Goal: Transaction & Acquisition: Purchase product/service

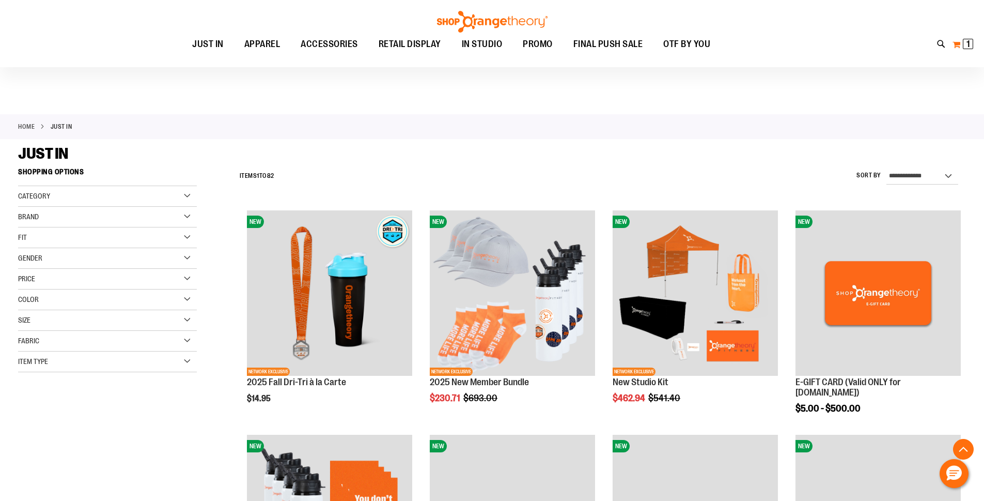
scroll to position [878, 0]
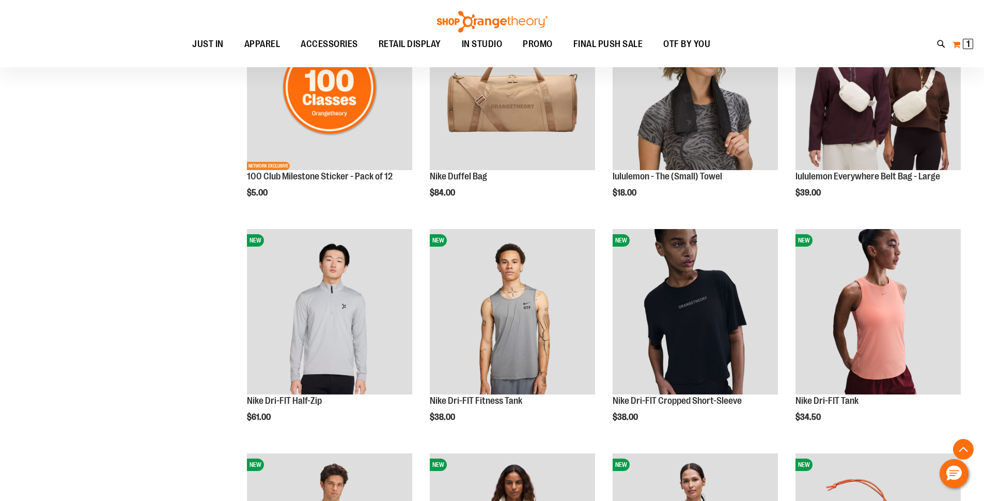
click at [959, 42] on button "My Cart 1 1 items" at bounding box center [963, 44] width 22 height 17
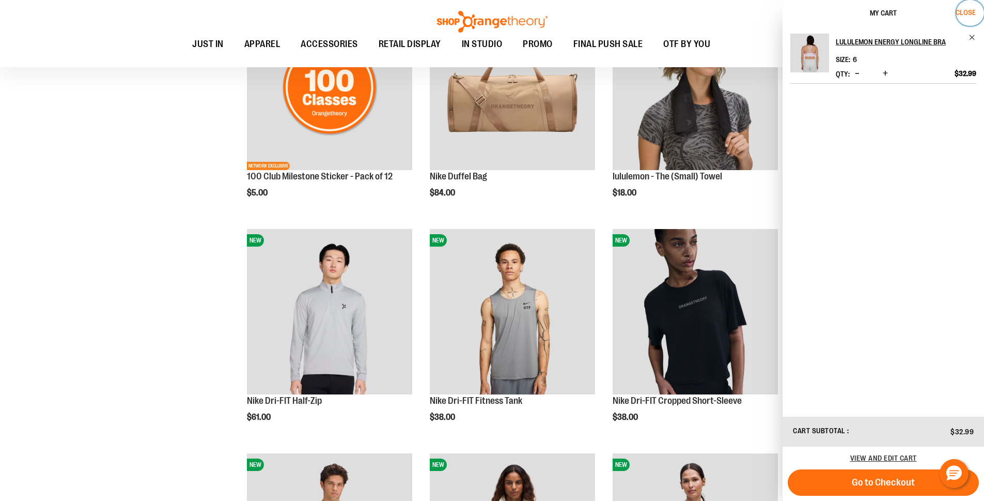
click at [974, 9] on span "Close" at bounding box center [966, 12] width 20 height 8
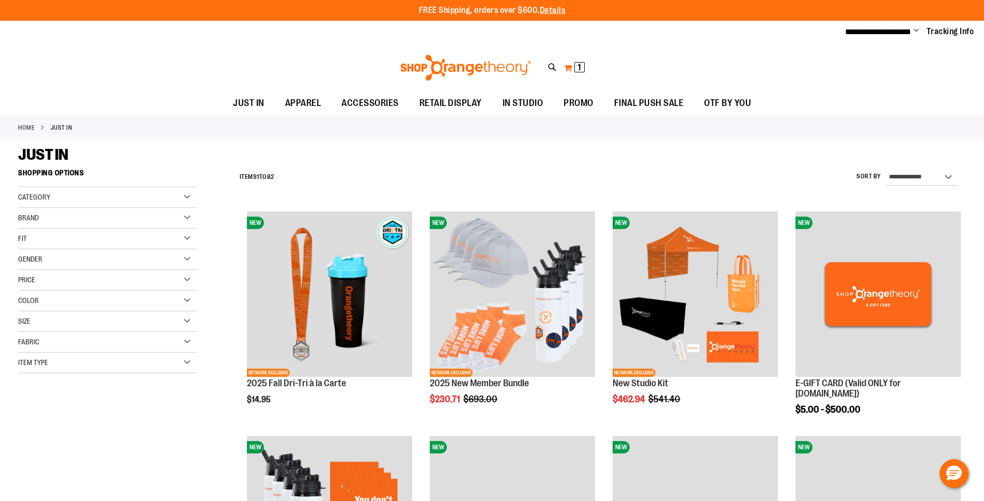
click at [574, 70] on span "1 1 items" at bounding box center [579, 67] width 10 height 10
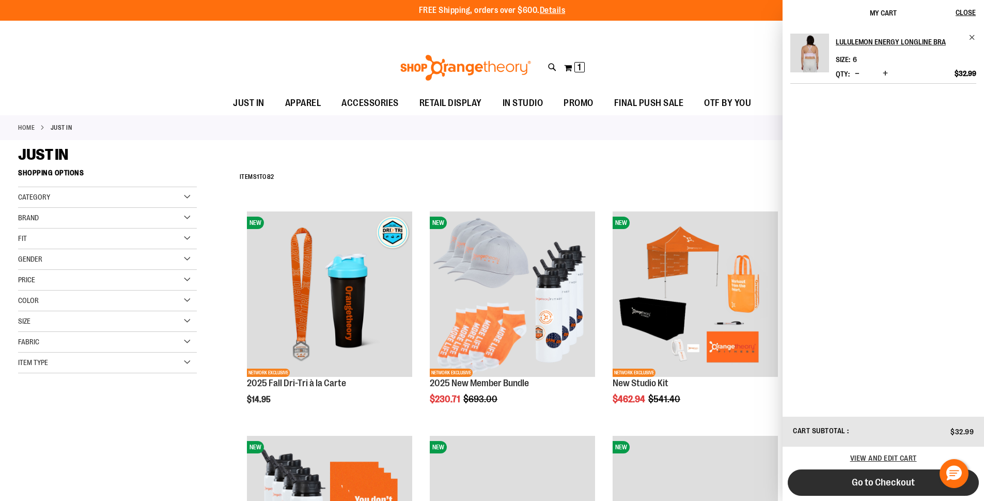
click at [889, 474] on button "Go to Checkout" at bounding box center [883, 482] width 191 height 26
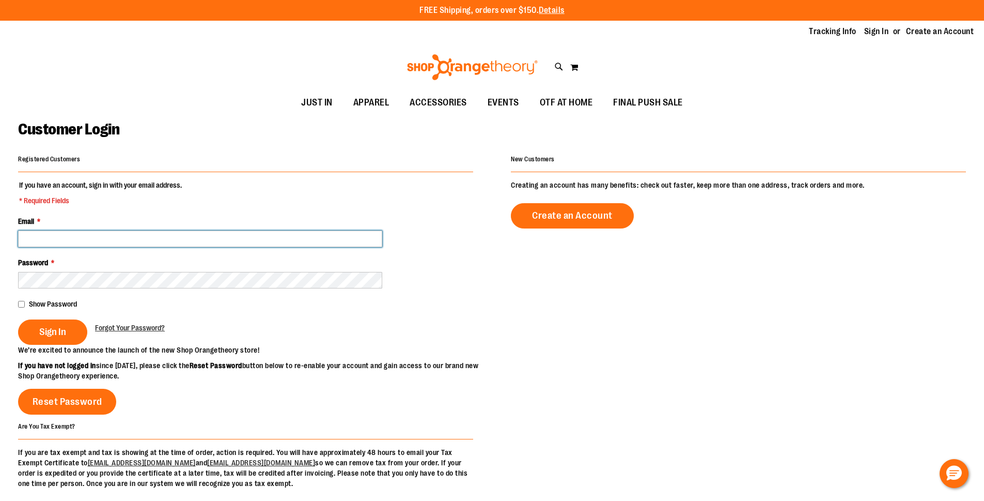
click at [68, 244] on input "Email *" at bounding box center [200, 238] width 364 height 17
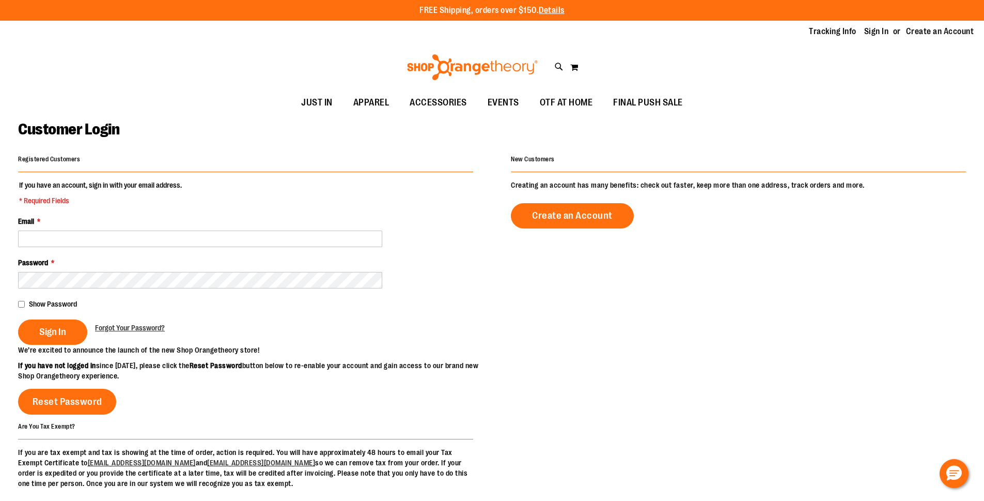
click at [55, 249] on fieldset "If you have an account, sign in with your email address. * Required Fields Emai…" at bounding box center [245, 262] width 455 height 165
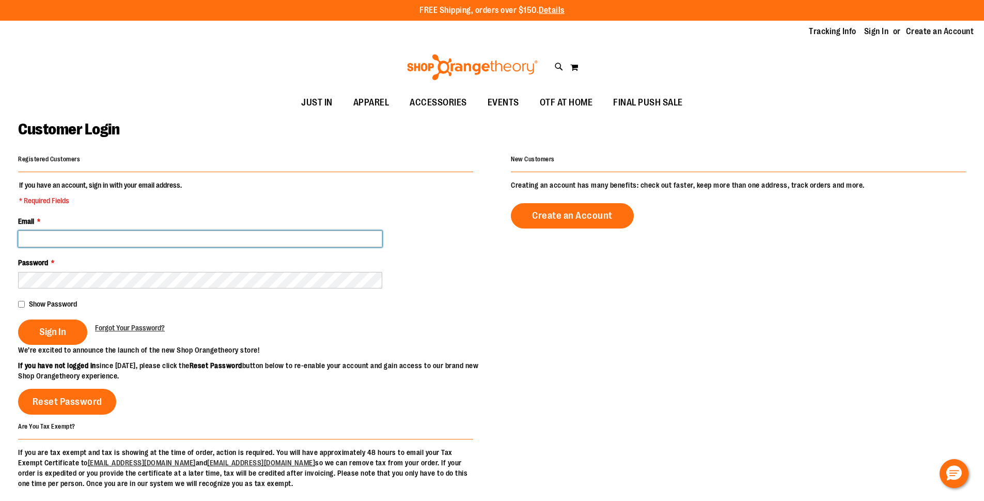
click at [66, 237] on input "Email *" at bounding box center [200, 238] width 364 height 17
type input "**********"
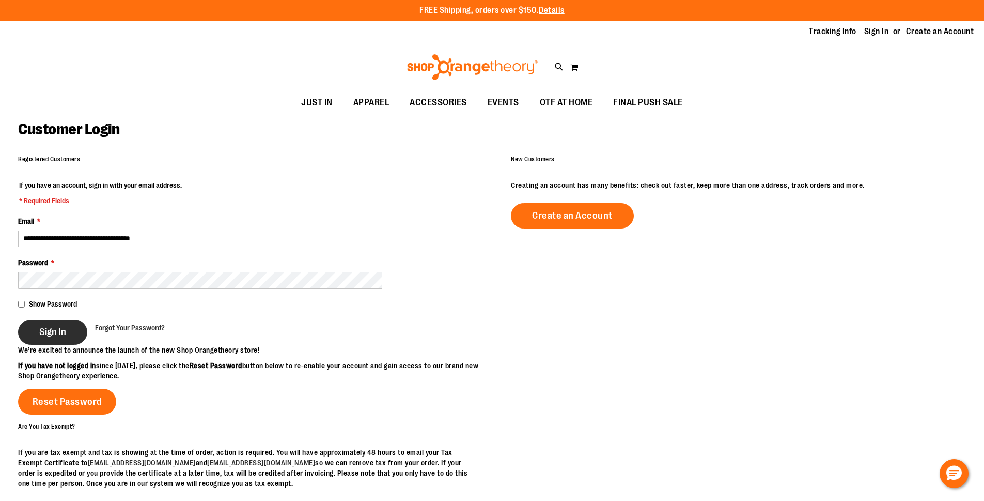
click at [39, 328] on button "Sign In" at bounding box center [52, 331] width 69 height 25
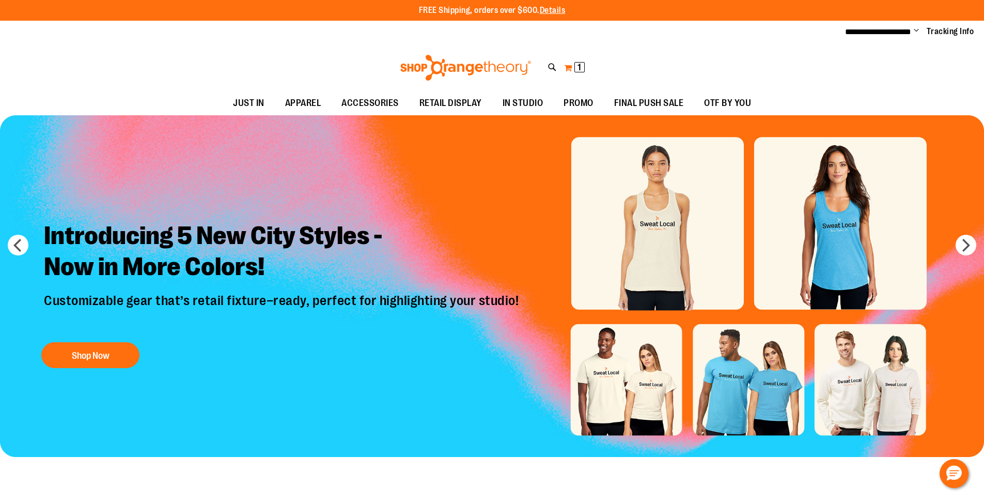
click at [582, 65] on span "1 1 items" at bounding box center [579, 67] width 10 height 10
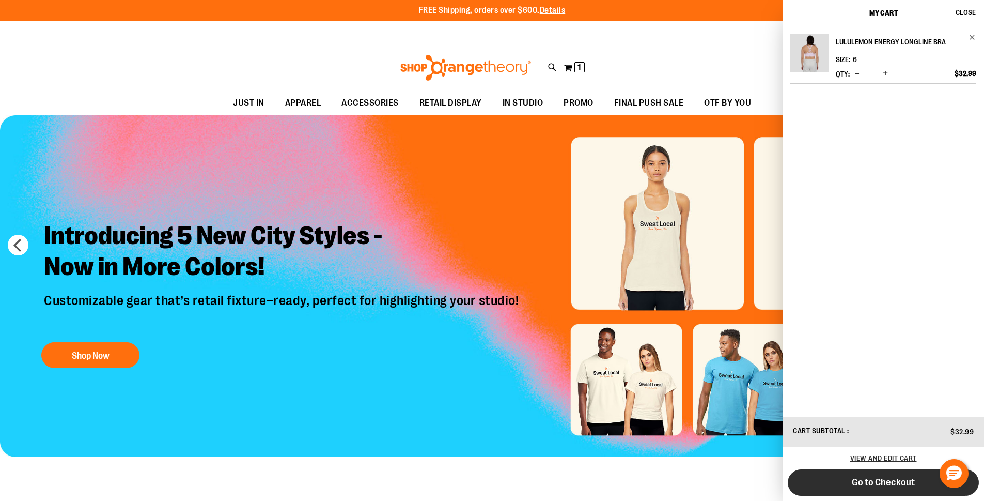
click at [848, 479] on button "Go to Checkout" at bounding box center [883, 482] width 191 height 26
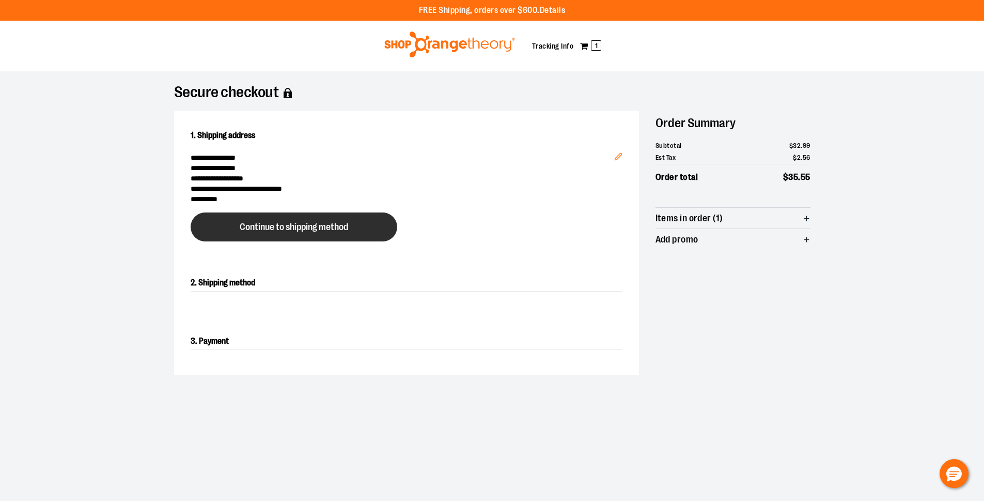
click at [276, 234] on button "Continue to shipping method" at bounding box center [294, 226] width 207 height 29
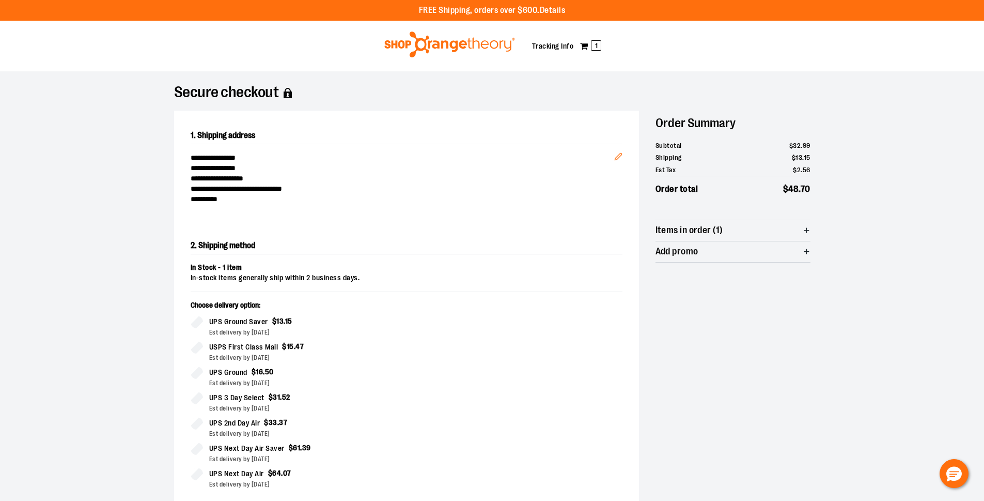
click at [677, 230] on span "Items in order (1)" at bounding box center [689, 230] width 68 height 10
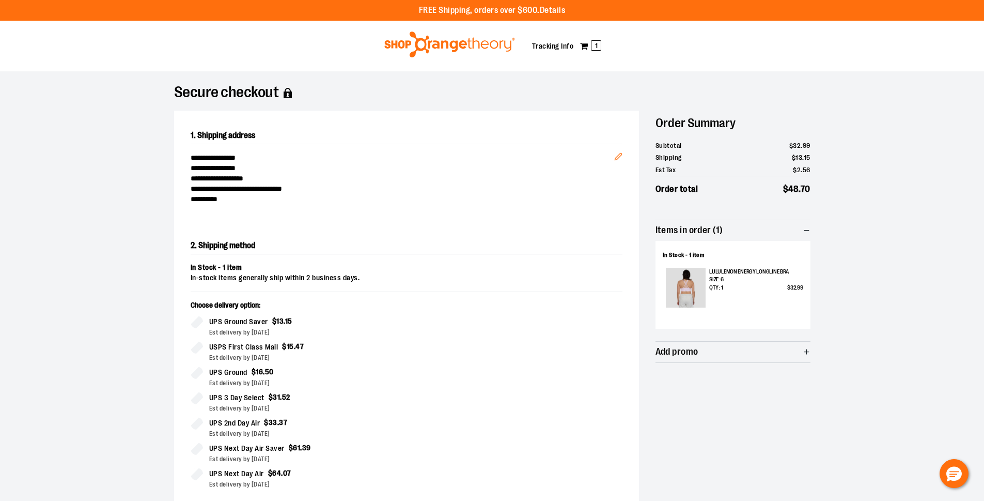
click at [672, 275] on img at bounding box center [686, 288] width 40 height 40
click at [409, 39] on img at bounding box center [450, 45] width 134 height 26
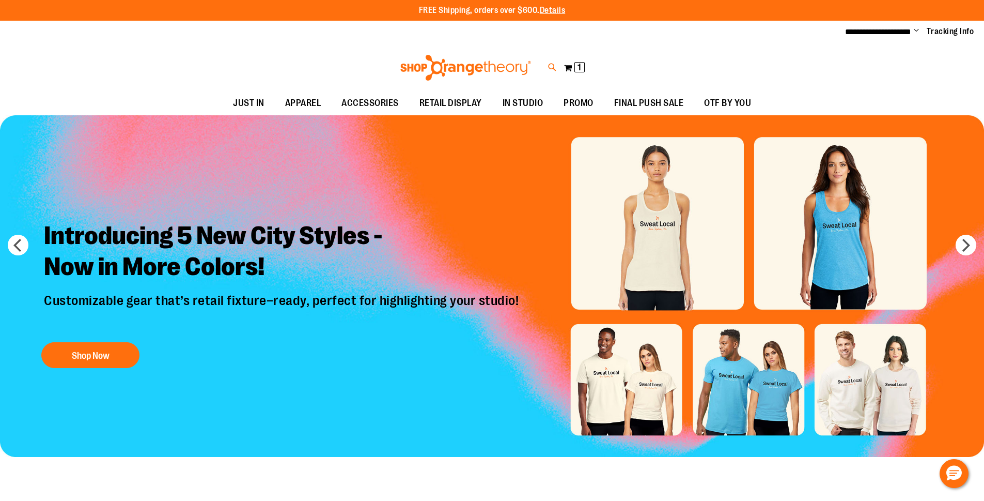
click at [549, 63] on icon at bounding box center [552, 67] width 9 height 12
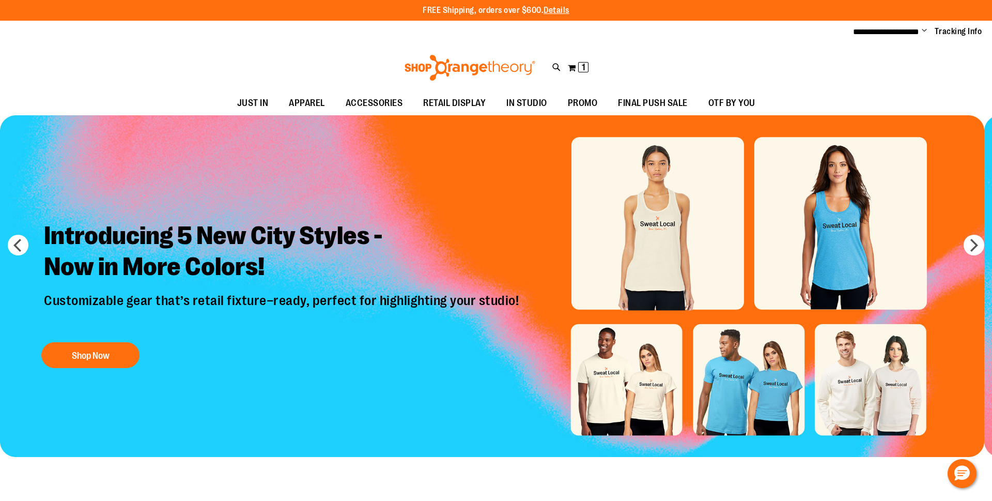
click at [159, 61] on input "Search" at bounding box center [495, 58] width 787 height 34
click at [207, 126] on div "lululemon Energy Longline Bra $32.99 ..." at bounding box center [220, 130] width 98 height 34
type input "*******"
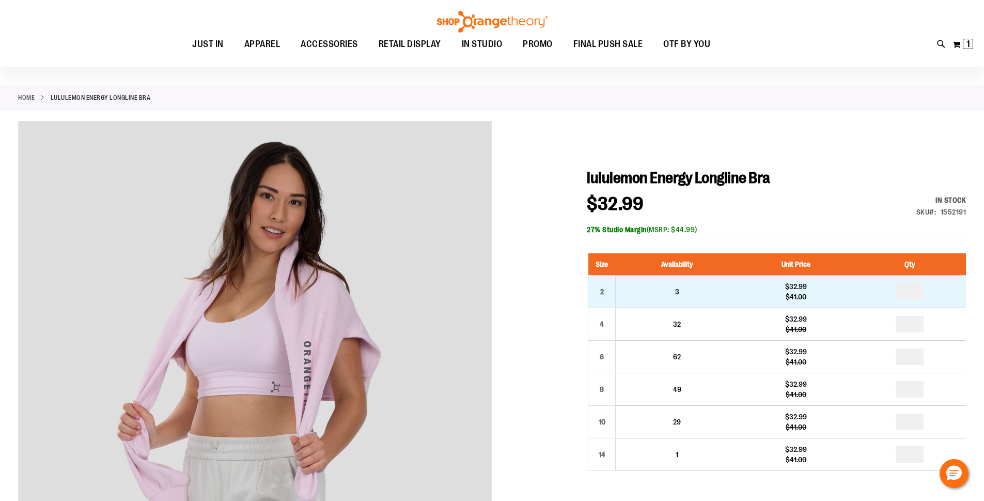
scroll to position [103, 0]
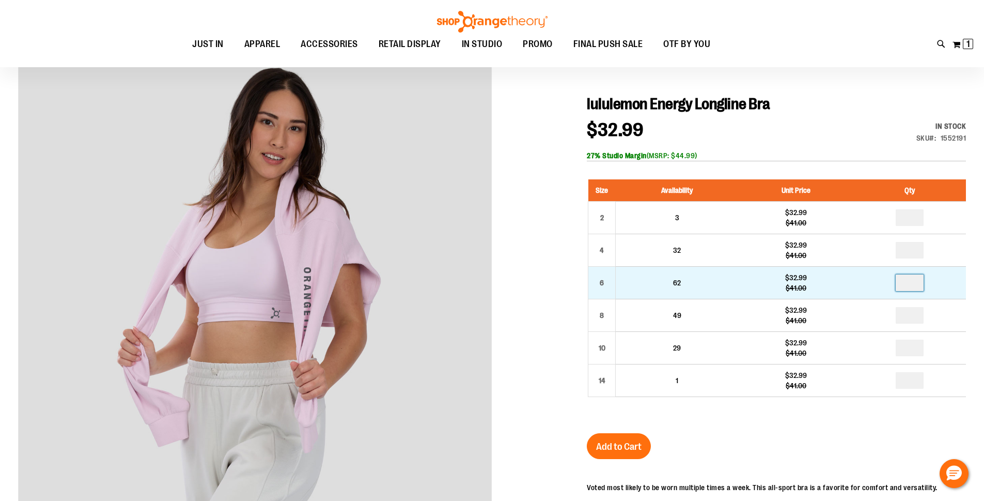
click at [914, 286] on input "number" at bounding box center [910, 282] width 28 height 17
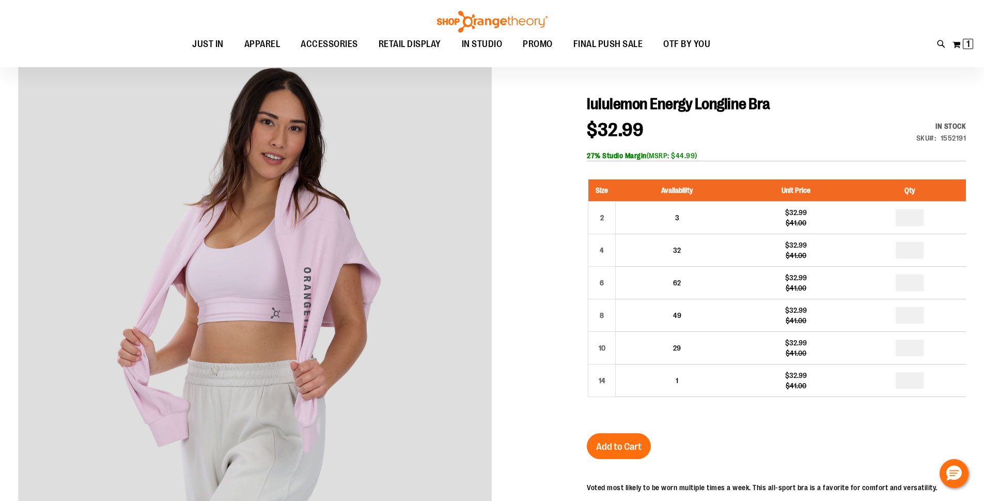
type input "*"
click at [959, 46] on button "My Cart 1 1 items" at bounding box center [963, 44] width 22 height 17
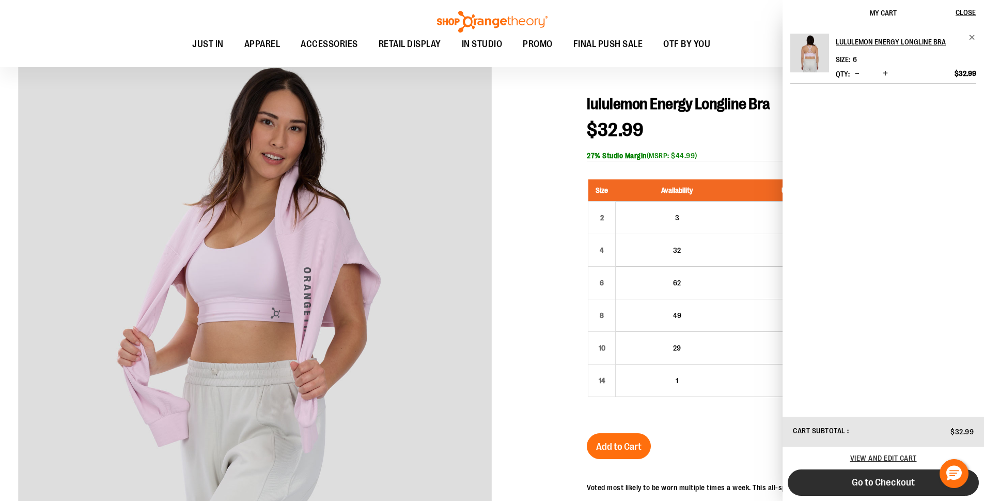
click at [889, 479] on span "Go to Checkout" at bounding box center [883, 481] width 63 height 11
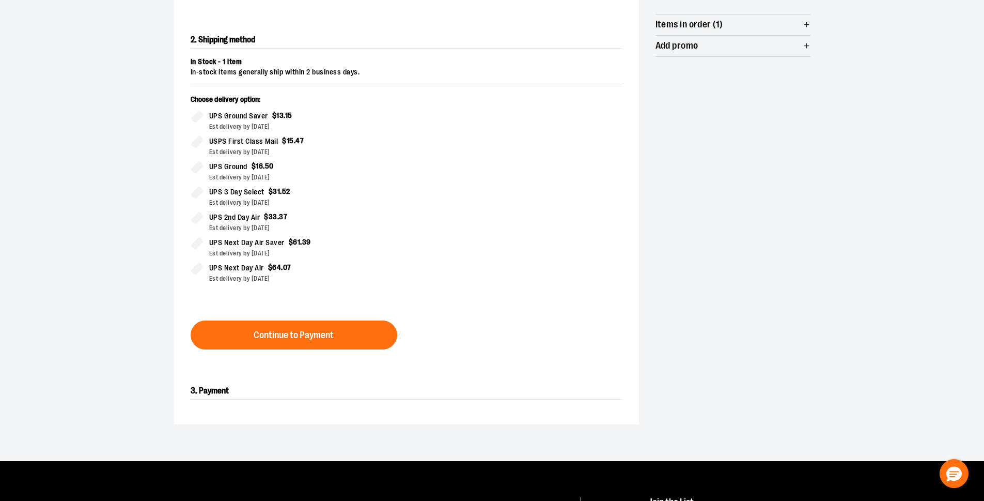
scroll to position [207, 0]
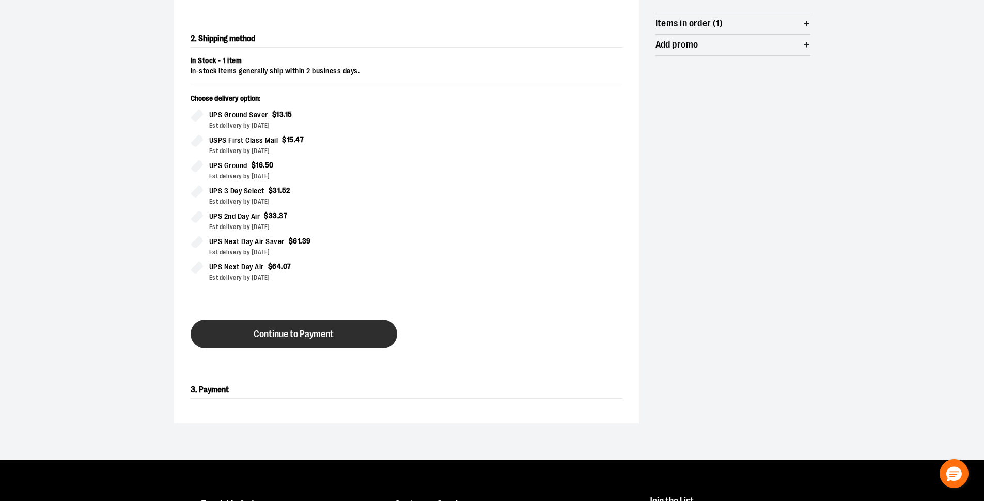
click at [346, 329] on button "Continue to Payment" at bounding box center [294, 333] width 207 height 29
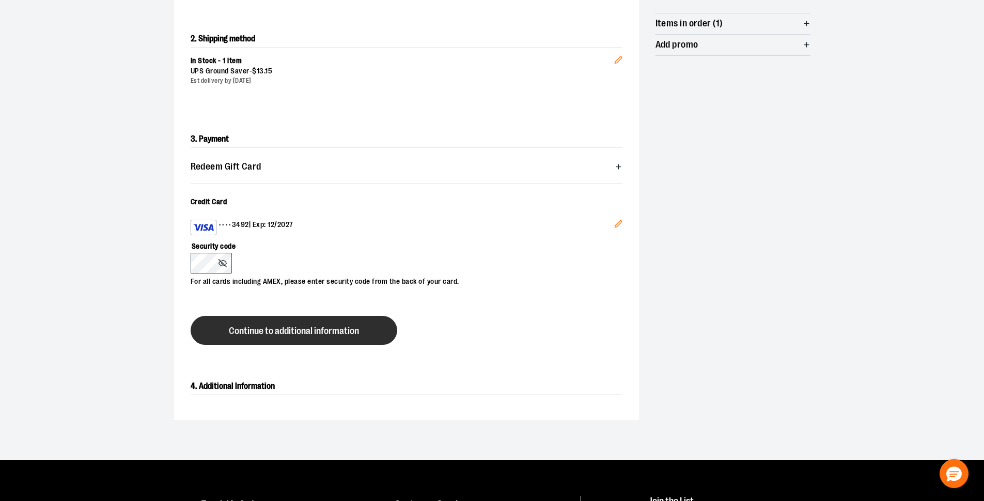
click at [283, 332] on span "Continue to additional information" at bounding box center [294, 331] width 130 height 10
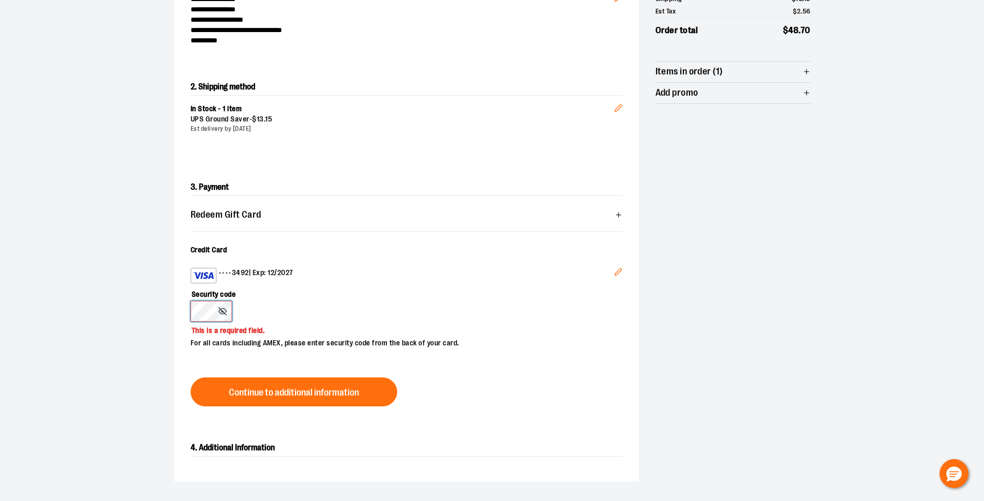
scroll to position [0, 0]
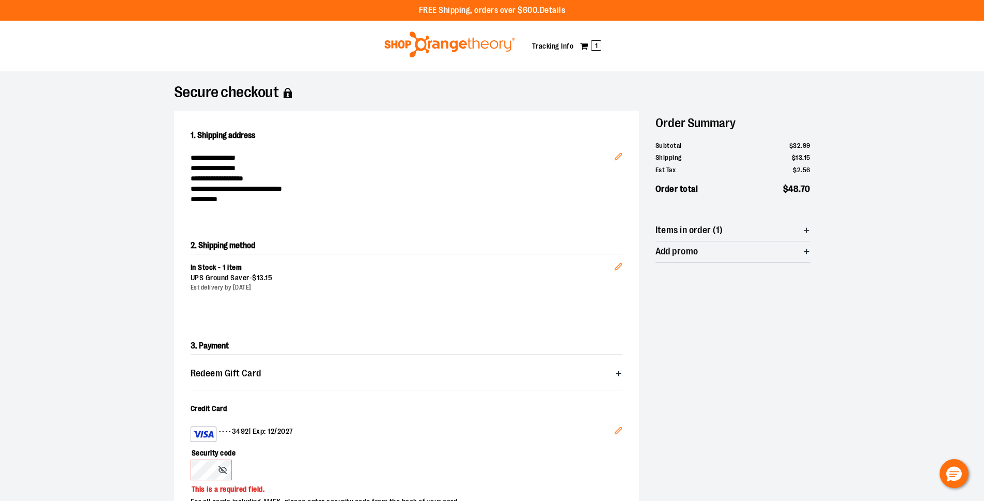
click at [919, 330] on section "**********" at bounding box center [492, 368] width 984 height 595
